Goal: Information Seeking & Learning: Check status

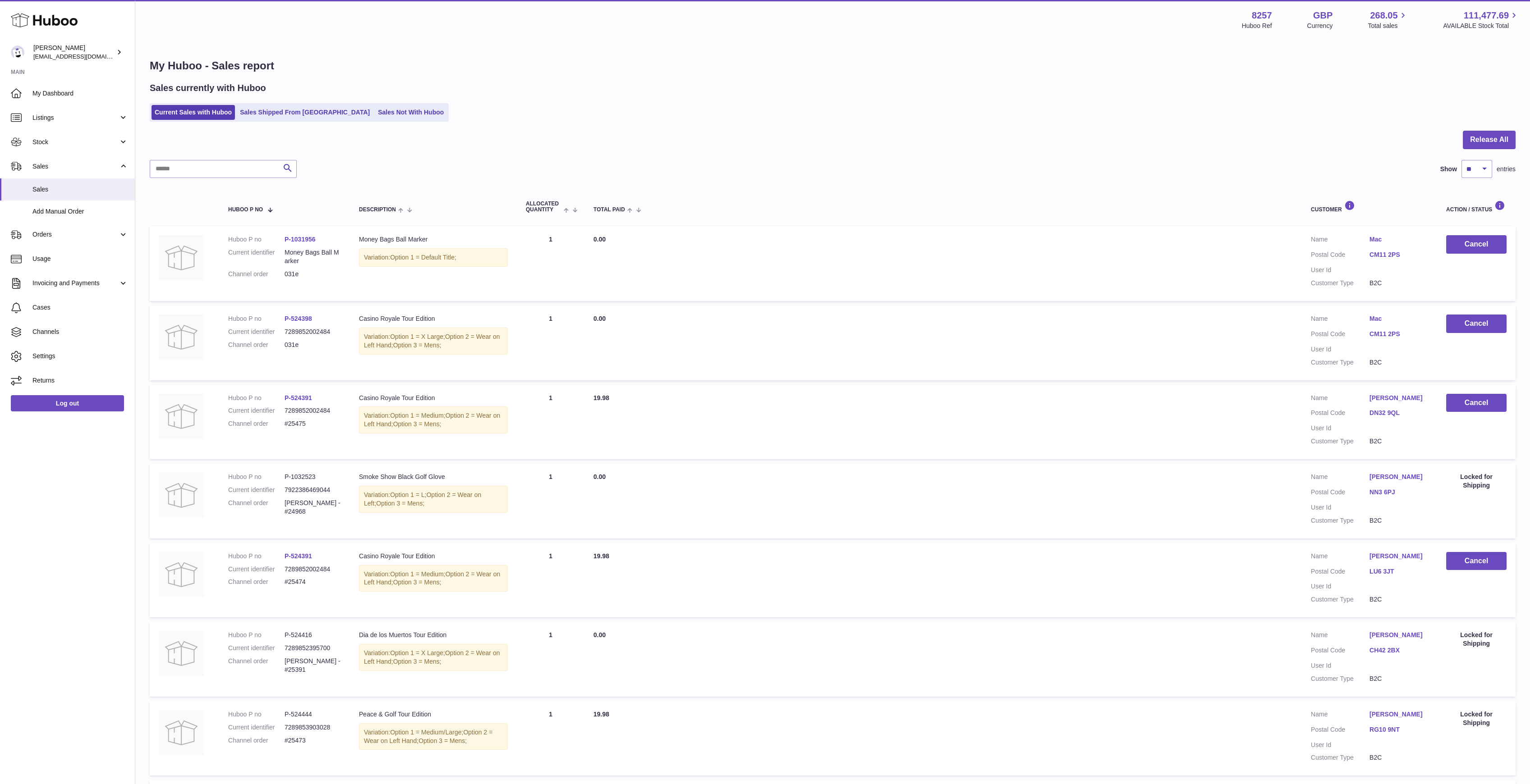
click at [83, 212] on div at bounding box center [765, 392] width 1530 height 784
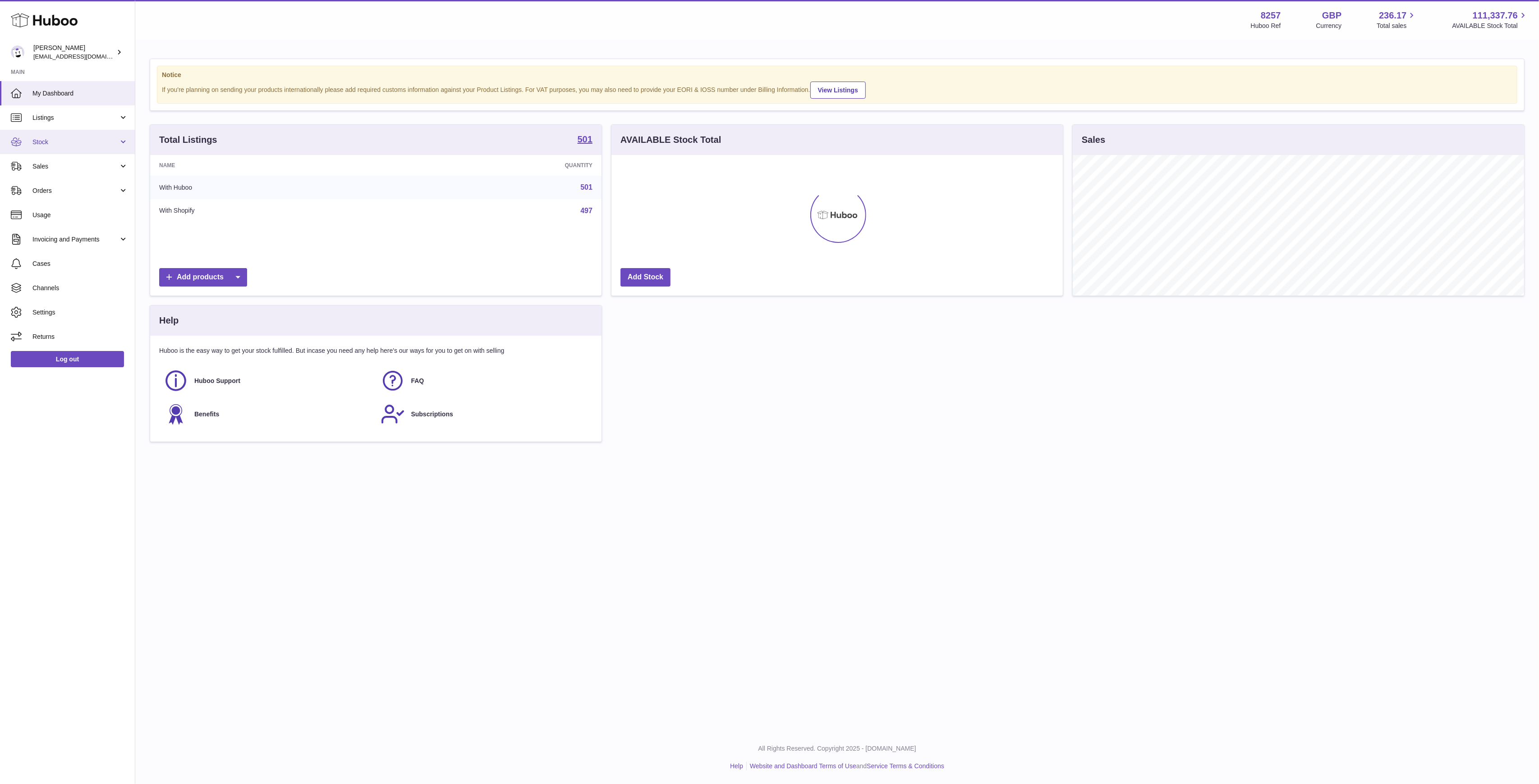
scroll to position [141, 451]
click at [65, 166] on span "Sales" at bounding box center [75, 166] width 86 height 8
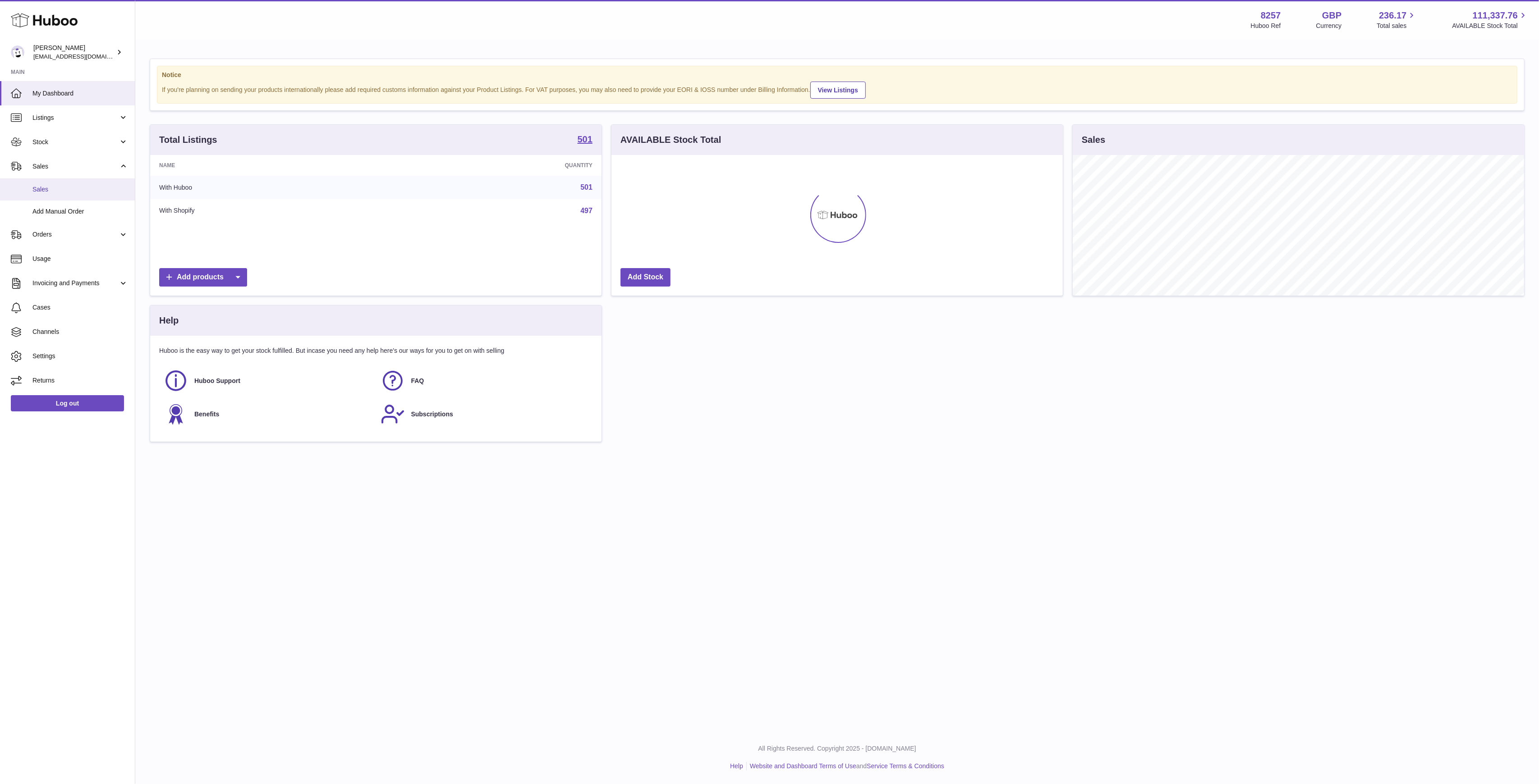
click at [64, 185] on link "Sales" at bounding box center [67, 189] width 135 height 22
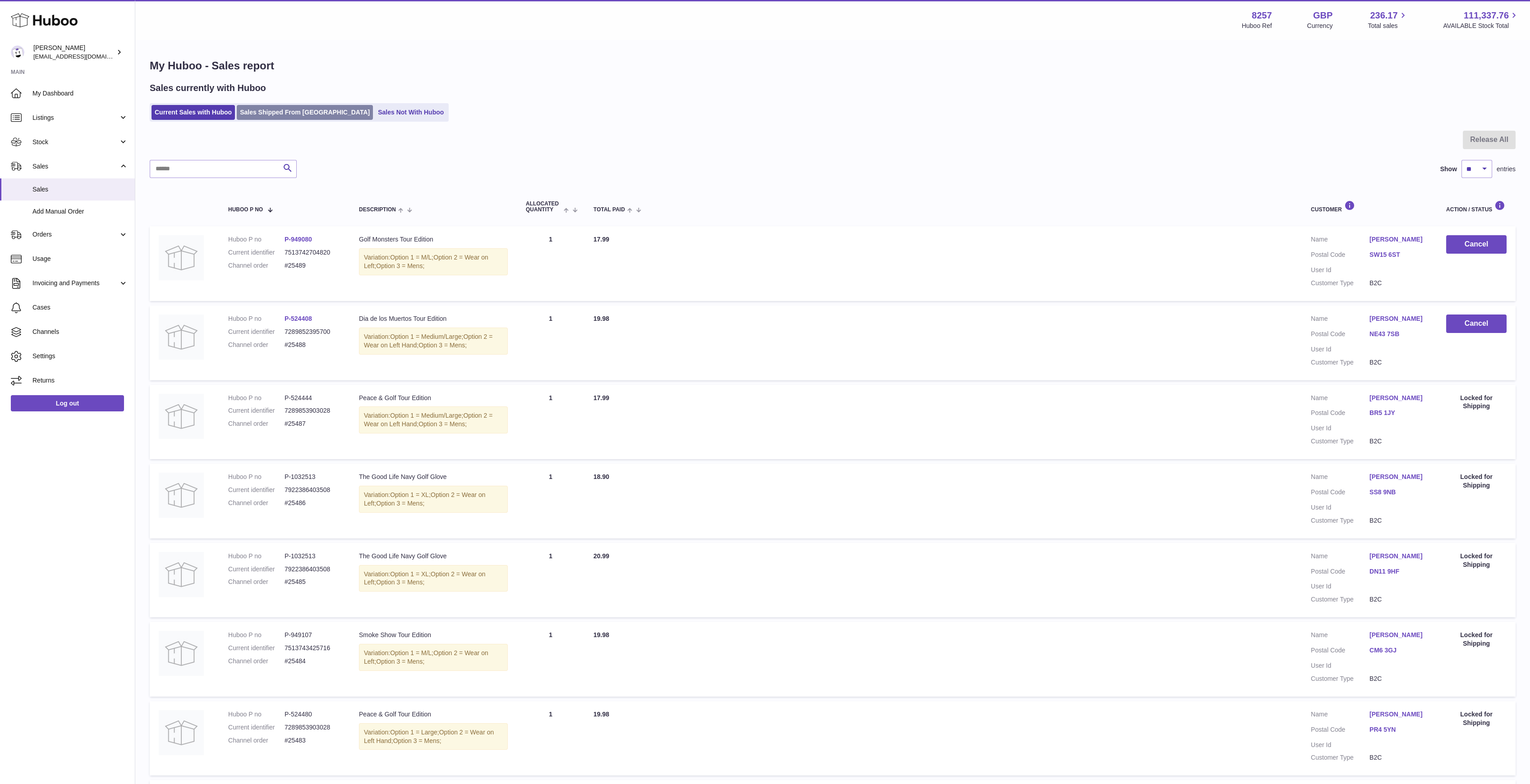
click at [254, 116] on link "Sales Shipped From [GEOGRAPHIC_DATA]" at bounding box center [305, 112] width 136 height 15
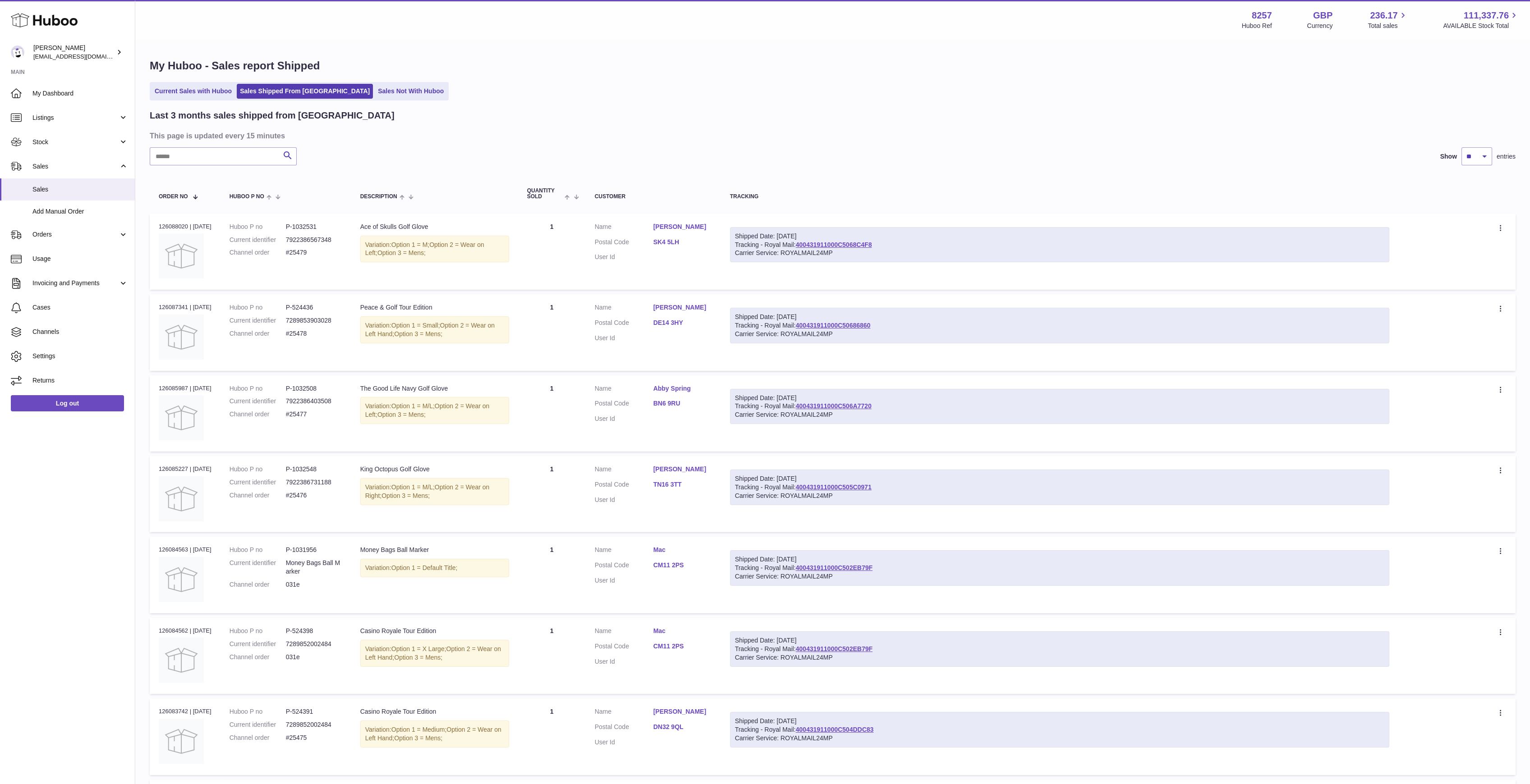
click at [232, 144] on div "Last 3 months sales shipped from Huboo This page is updated every 15 minutes Se…" at bounding box center [833, 574] width 1366 height 929
click at [232, 150] on input "text" at bounding box center [223, 156] width 147 height 18
click at [851, 562] on div "Shipped Date: 7th Oct 2025 Tracking - Royal Mail: 400431911000C502EB79F Carrier…" at bounding box center [1059, 568] width 659 height 36
click at [851, 565] on link "400431911000C502EB79F" at bounding box center [833, 568] width 76 height 7
